Goal: Task Accomplishment & Management: Use online tool/utility

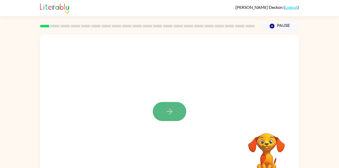
click at [176, 111] on button "button" at bounding box center [169, 111] width 33 height 19
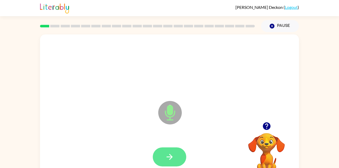
click at [168, 158] on icon "button" at bounding box center [169, 157] width 9 height 9
click at [183, 159] on button "button" at bounding box center [169, 157] width 33 height 19
click at [162, 159] on button "button" at bounding box center [169, 157] width 33 height 19
click at [168, 151] on button "button" at bounding box center [169, 157] width 33 height 19
click at [267, 130] on icon "button" at bounding box center [266, 126] width 9 height 9
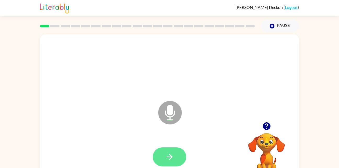
click at [164, 155] on button "button" at bounding box center [169, 157] width 33 height 19
click at [168, 160] on icon "button" at bounding box center [169, 157] width 9 height 9
click at [181, 157] on button "button" at bounding box center [169, 157] width 33 height 19
click at [162, 158] on button "button" at bounding box center [169, 157] width 33 height 19
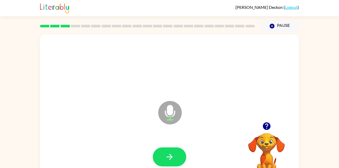
click at [185, 163] on div at bounding box center [169, 157] width 33 height 19
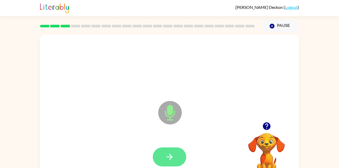
click at [171, 156] on icon "button" at bounding box center [169, 157] width 6 height 6
click at [172, 155] on icon "button" at bounding box center [169, 157] width 9 height 9
click at [174, 158] on icon "button" at bounding box center [169, 157] width 9 height 9
click at [174, 151] on button "button" at bounding box center [169, 157] width 33 height 19
click at [175, 161] on button "button" at bounding box center [169, 157] width 33 height 19
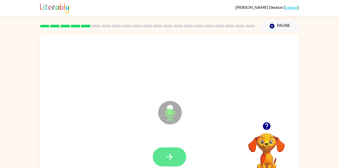
click at [175, 156] on button "button" at bounding box center [169, 157] width 33 height 19
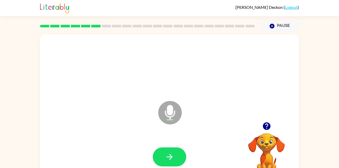
click at [272, 135] on video "Your browser must support playing .mp4 files to use Literably. Please try using…" at bounding box center [266, 151] width 52 height 52
click at [265, 124] on icon "button" at bounding box center [266, 127] width 8 height 8
click at [172, 154] on icon "button" at bounding box center [169, 157] width 9 height 9
click at [273, 128] on button "button" at bounding box center [266, 126] width 13 height 13
click at [179, 151] on button "button" at bounding box center [169, 157] width 33 height 19
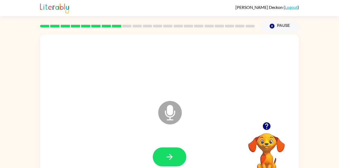
click at [274, 131] on div at bounding box center [266, 126] width 52 height 13
click at [265, 125] on icon "button" at bounding box center [266, 126] width 9 height 9
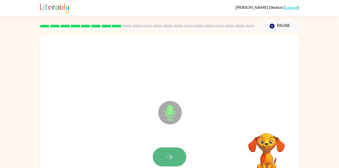
click at [174, 159] on icon "button" at bounding box center [169, 157] width 9 height 9
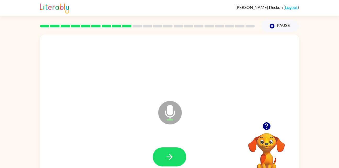
click at [257, 123] on div at bounding box center [266, 126] width 52 height 13
click at [263, 130] on icon "button" at bounding box center [266, 126] width 9 height 9
click at [172, 157] on icon "button" at bounding box center [169, 157] width 6 height 6
click at [127, 104] on div "Microphone The Microphone is here when it is your turn to talk" at bounding box center [156, 99] width 223 height 19
click at [160, 158] on button "button" at bounding box center [169, 157] width 33 height 19
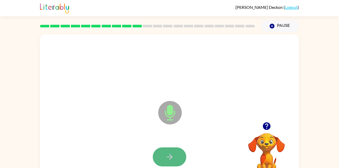
click at [169, 155] on icon "button" at bounding box center [169, 157] width 6 height 6
click at [161, 159] on button "button" at bounding box center [169, 157] width 33 height 19
click at [178, 157] on button "button" at bounding box center [169, 157] width 33 height 19
click at [176, 153] on button "button" at bounding box center [169, 157] width 33 height 19
click at [170, 157] on icon "button" at bounding box center [169, 157] width 6 height 6
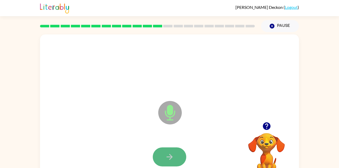
click at [172, 158] on icon "button" at bounding box center [169, 157] width 9 height 9
click at [158, 163] on button "button" at bounding box center [169, 157] width 33 height 19
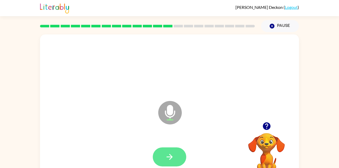
click at [167, 154] on icon "button" at bounding box center [169, 157] width 9 height 9
click at [168, 158] on icon "button" at bounding box center [169, 157] width 9 height 9
click at [178, 160] on button "button" at bounding box center [169, 157] width 33 height 19
click at [163, 165] on button "button" at bounding box center [169, 157] width 33 height 19
click at [184, 163] on button "button" at bounding box center [169, 157] width 33 height 19
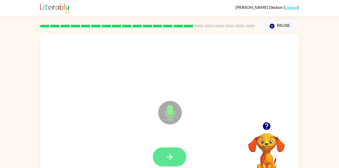
click at [171, 162] on button "button" at bounding box center [169, 157] width 33 height 19
click at [179, 163] on button "button" at bounding box center [169, 157] width 33 height 19
click at [170, 153] on icon "button" at bounding box center [169, 157] width 9 height 9
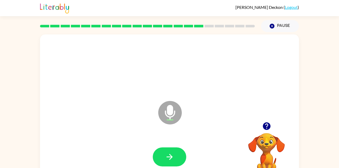
drag, startPoint x: 170, startPoint y: 152, endPoint x: 281, endPoint y: 111, distance: 118.2
click at [281, 111] on div "Microphone The Microphone is here when it is your turn to talk" at bounding box center [169, 108] width 259 height 149
click at [181, 161] on button "button" at bounding box center [169, 157] width 33 height 19
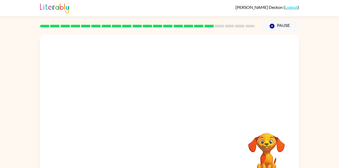
click at [260, 149] on video "Your browser must support playing .mp4 files to use Literably. Please try using…" at bounding box center [266, 151] width 52 height 52
click at [262, 149] on video "Your browser must support playing .mp4 files to use Literably. Please try using…" at bounding box center [266, 151] width 52 height 52
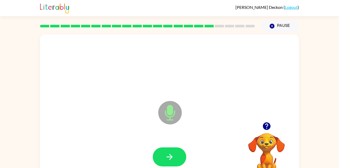
click at [263, 146] on video "Your browser must support playing .mp4 files to use Literably. Please try using…" at bounding box center [266, 151] width 52 height 52
click at [265, 143] on video "Your browser must support playing .mp4 files to use Literably. Please try using…" at bounding box center [266, 151] width 52 height 52
click at [269, 149] on video "Your browser must support playing .mp4 files to use Literably. Please try using…" at bounding box center [266, 151] width 52 height 52
click at [265, 130] on icon "button" at bounding box center [266, 127] width 8 height 8
drag, startPoint x: 265, startPoint y: 130, endPoint x: 183, endPoint y: 167, distance: 90.0
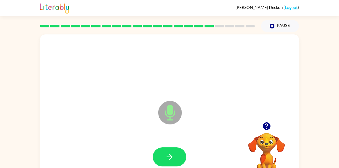
click at [183, 167] on div "Microphone The Microphone is here when it is your turn to talk" at bounding box center [169, 108] width 259 height 149
click at [180, 155] on button "button" at bounding box center [169, 157] width 33 height 19
click at [172, 160] on icon "button" at bounding box center [169, 157] width 9 height 9
click at [174, 159] on button "button" at bounding box center [169, 157] width 33 height 19
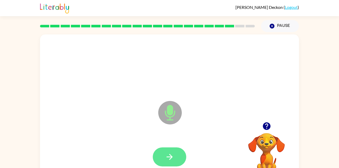
click at [174, 153] on button "button" at bounding box center [169, 157] width 33 height 19
click at [180, 159] on button "button" at bounding box center [169, 157] width 33 height 19
click at [173, 151] on button "button" at bounding box center [169, 157] width 33 height 19
click at [177, 162] on button "button" at bounding box center [169, 157] width 33 height 19
